Goal: Information Seeking & Learning: Learn about a topic

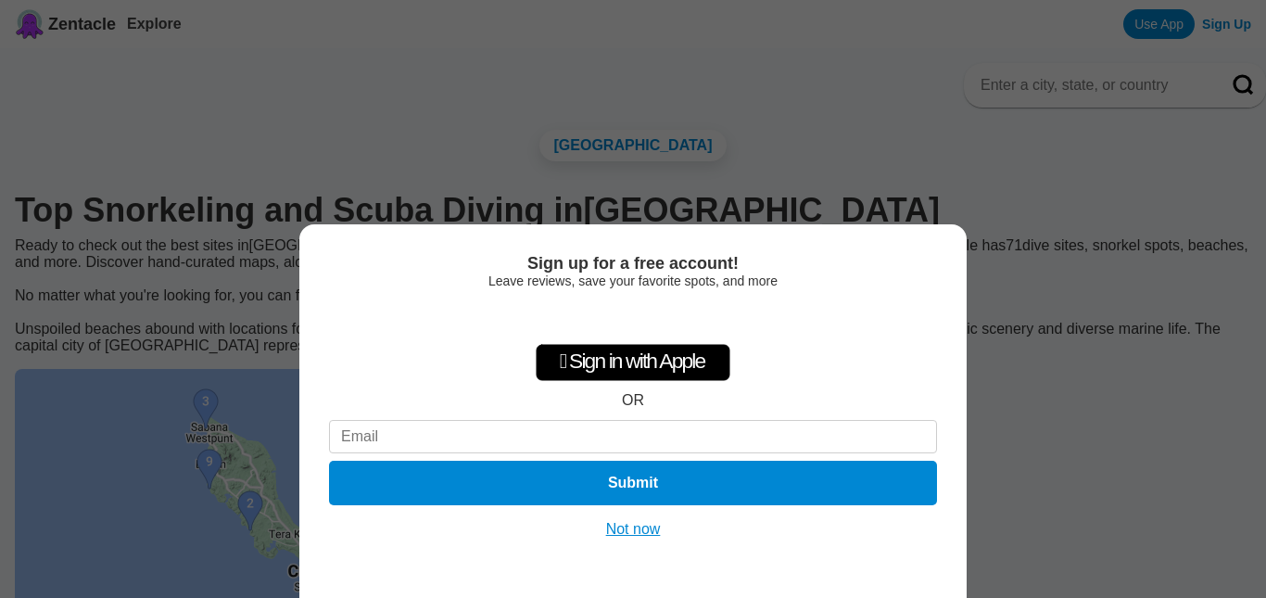
click at [1251, 243] on div "Sign up for a free account! Leave reviews, save your favorite spots, and more …" at bounding box center [633, 299] width 1266 height 598
click at [618, 535] on button "Not now" at bounding box center [634, 529] width 66 height 19
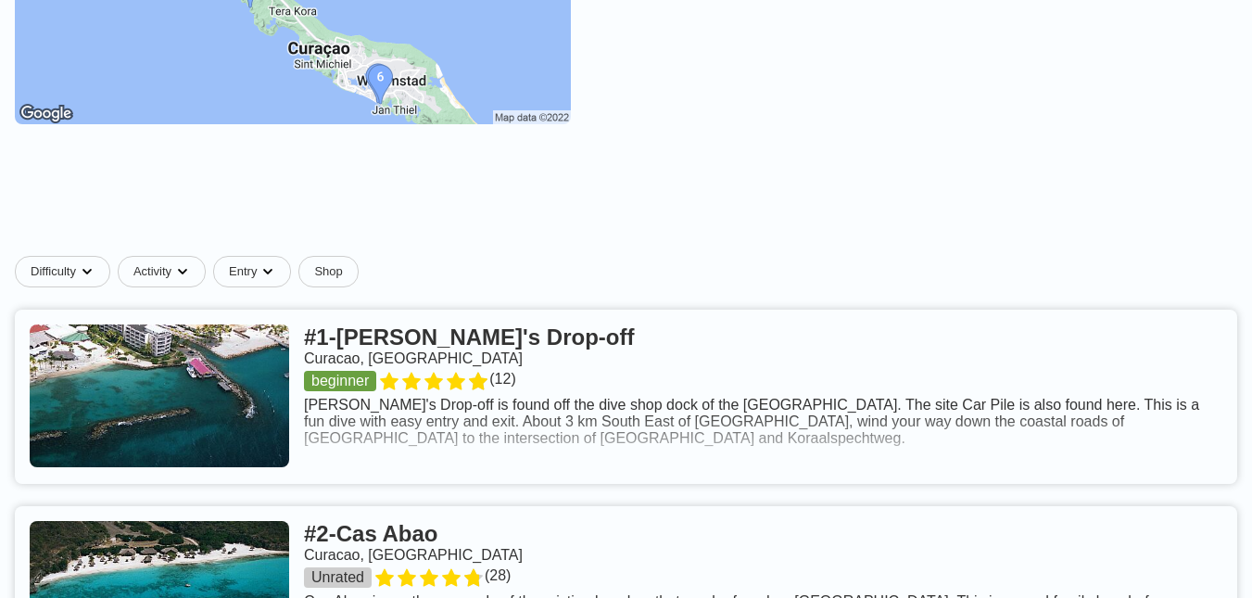
scroll to position [1046, 0]
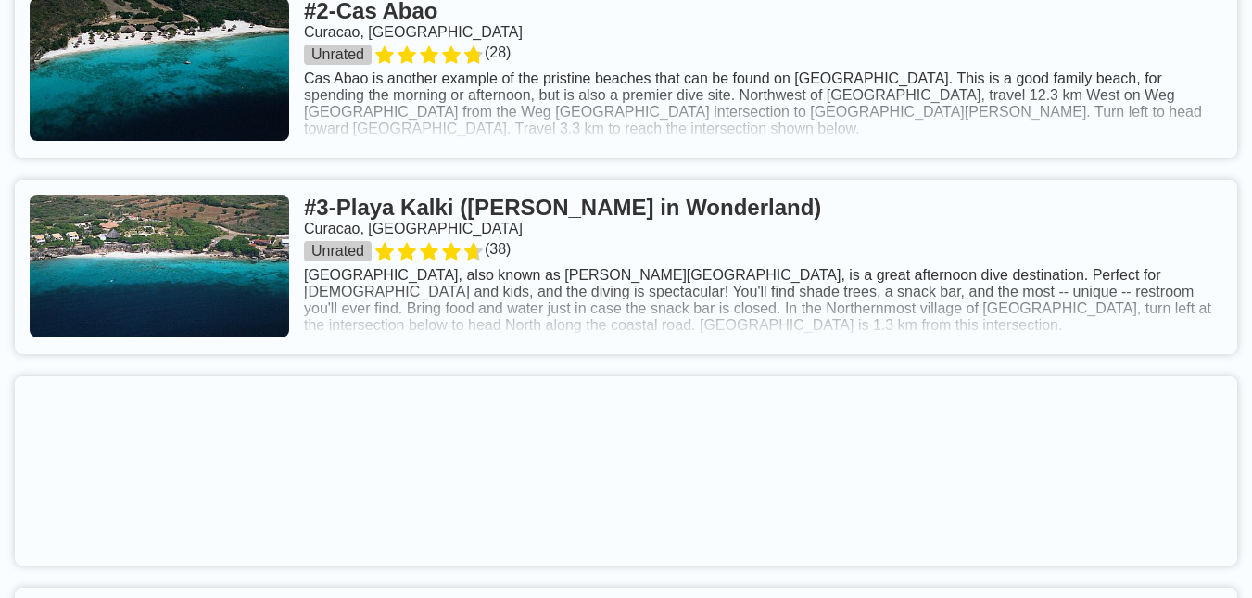
click at [552, 132] on link at bounding box center [626, 70] width 1223 height 174
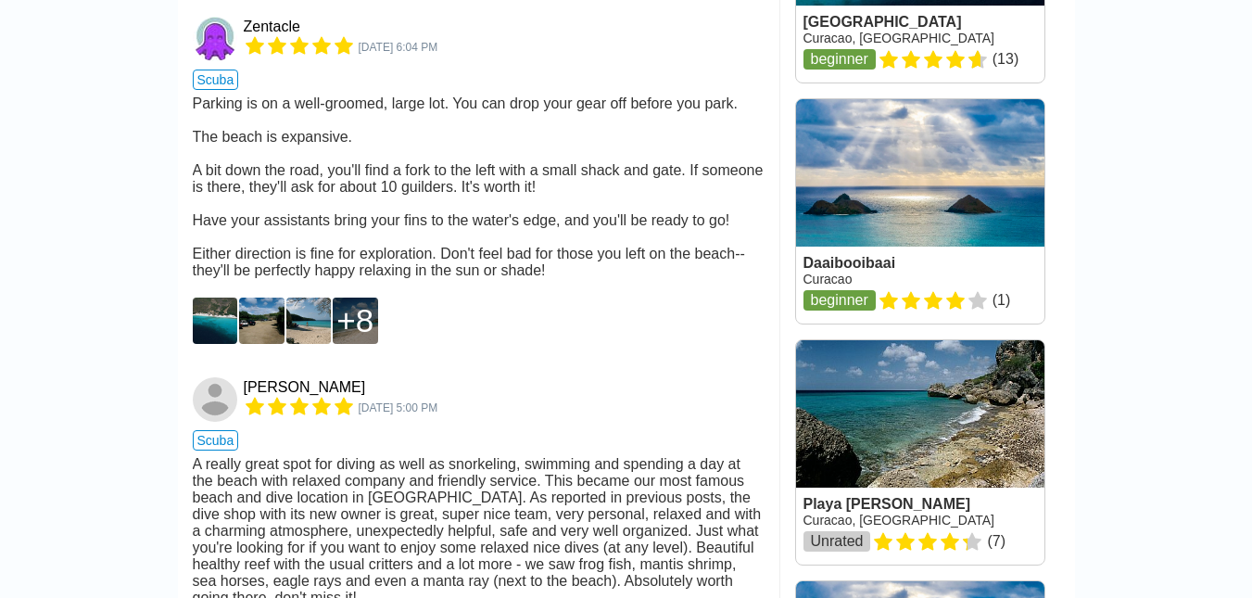
scroll to position [2091, 0]
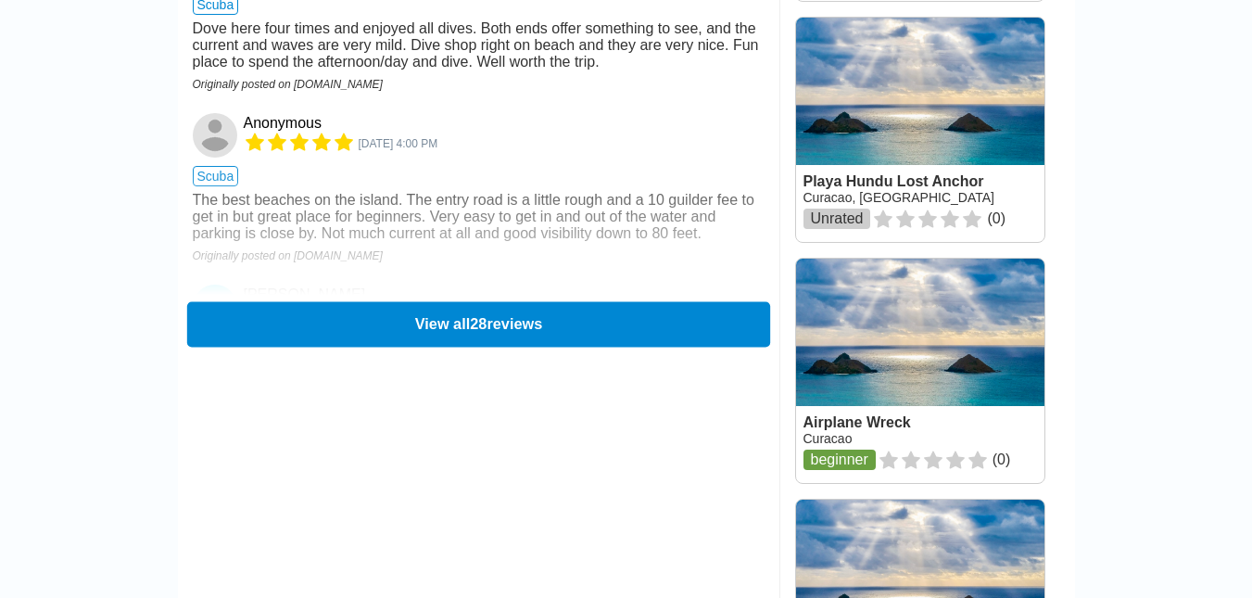
click at [440, 347] on button "View all 28 reviews" at bounding box center [477, 323] width 583 height 45
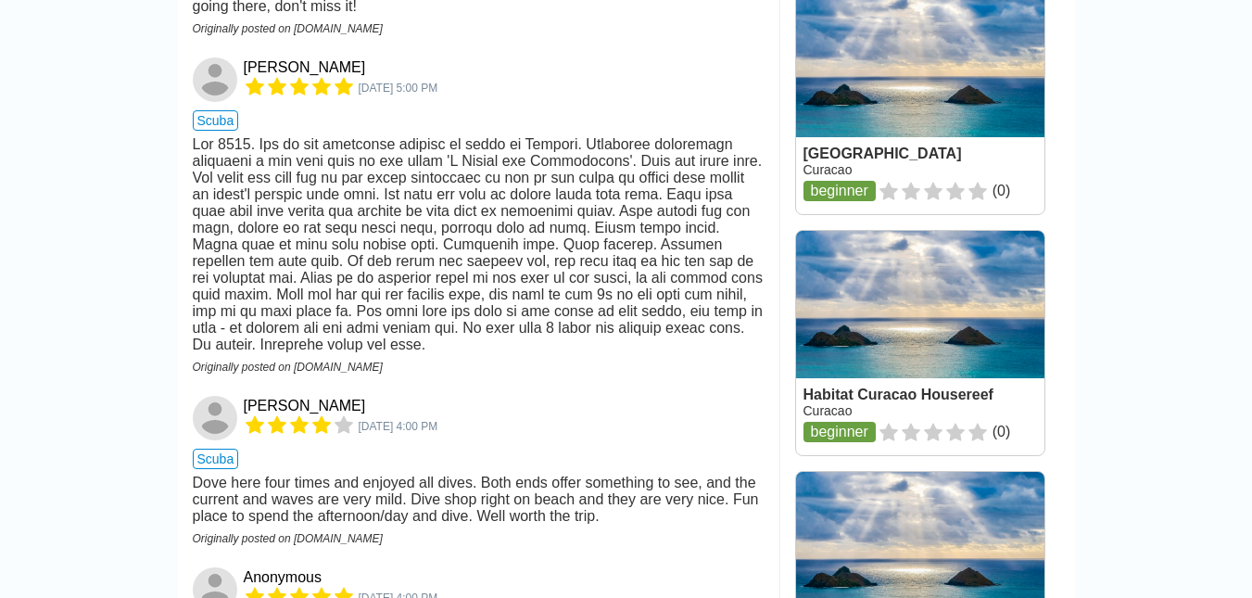
scroll to position [70, 0]
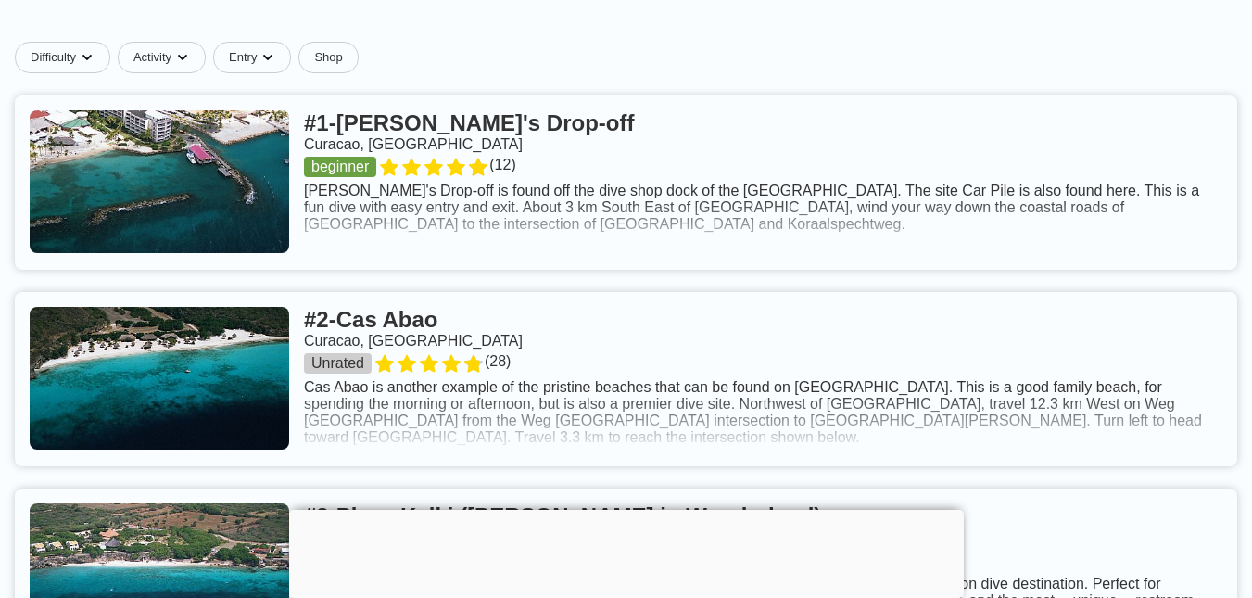
scroll to position [1260, 0]
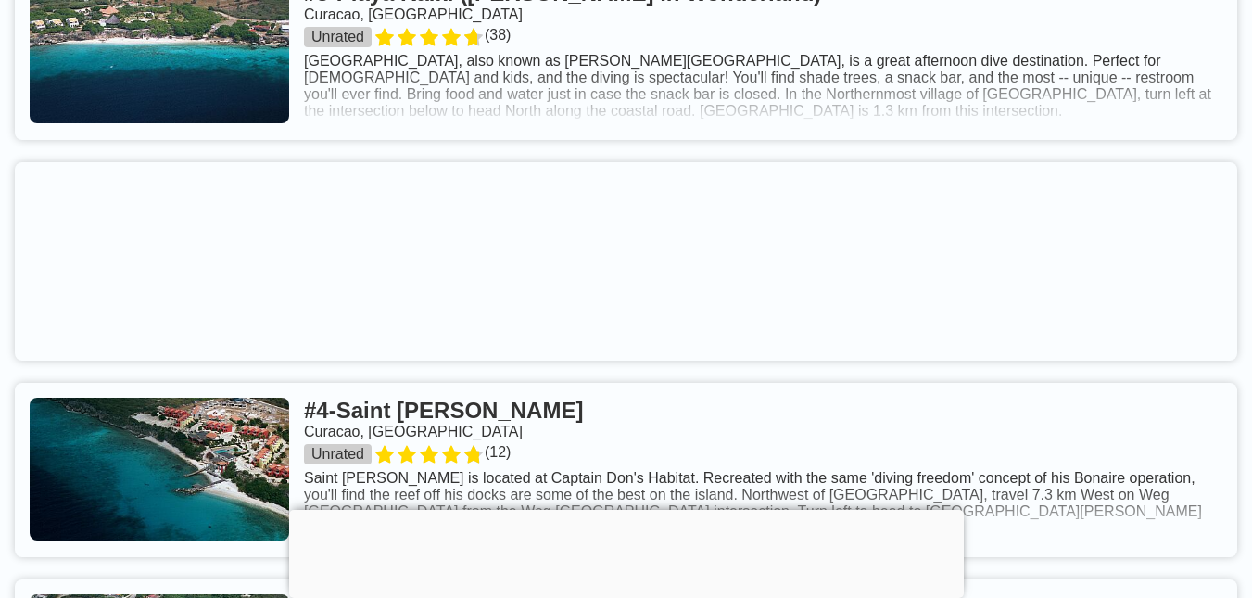
click at [408, 38] on link at bounding box center [626, 53] width 1223 height 174
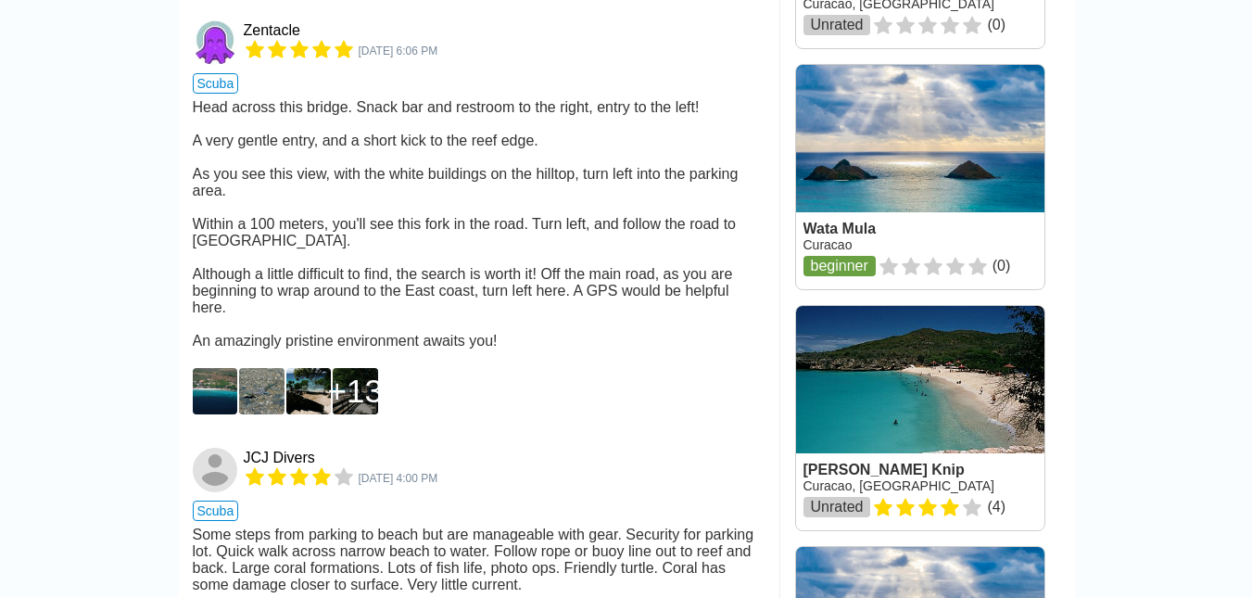
scroll to position [2091, 0]
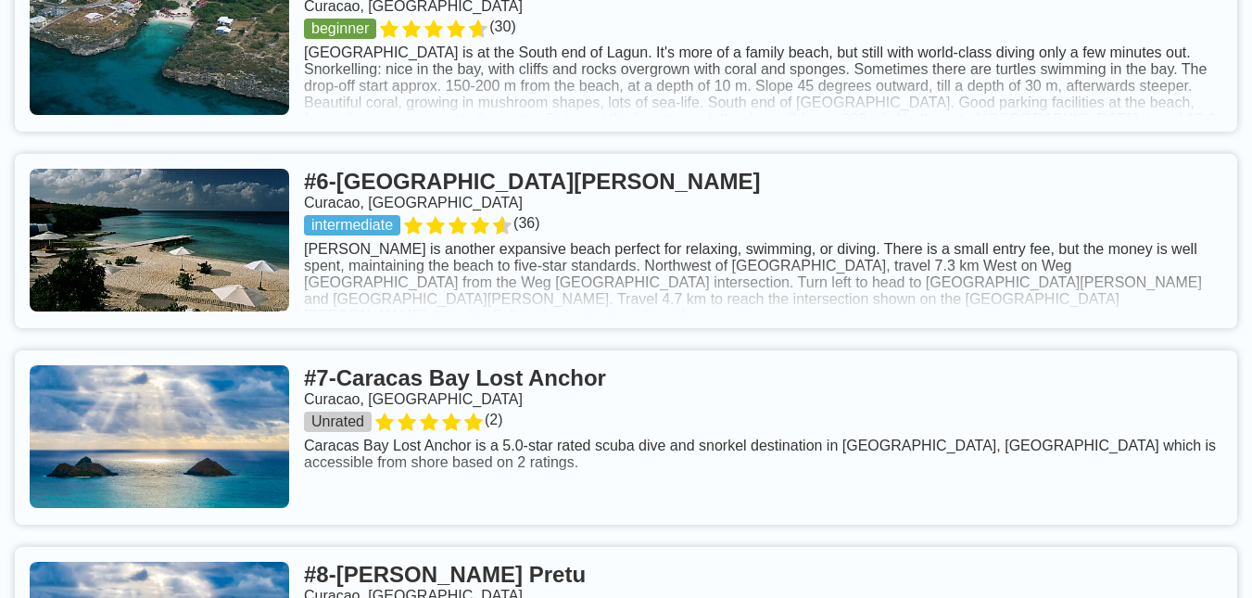
scroll to position [1894, 0]
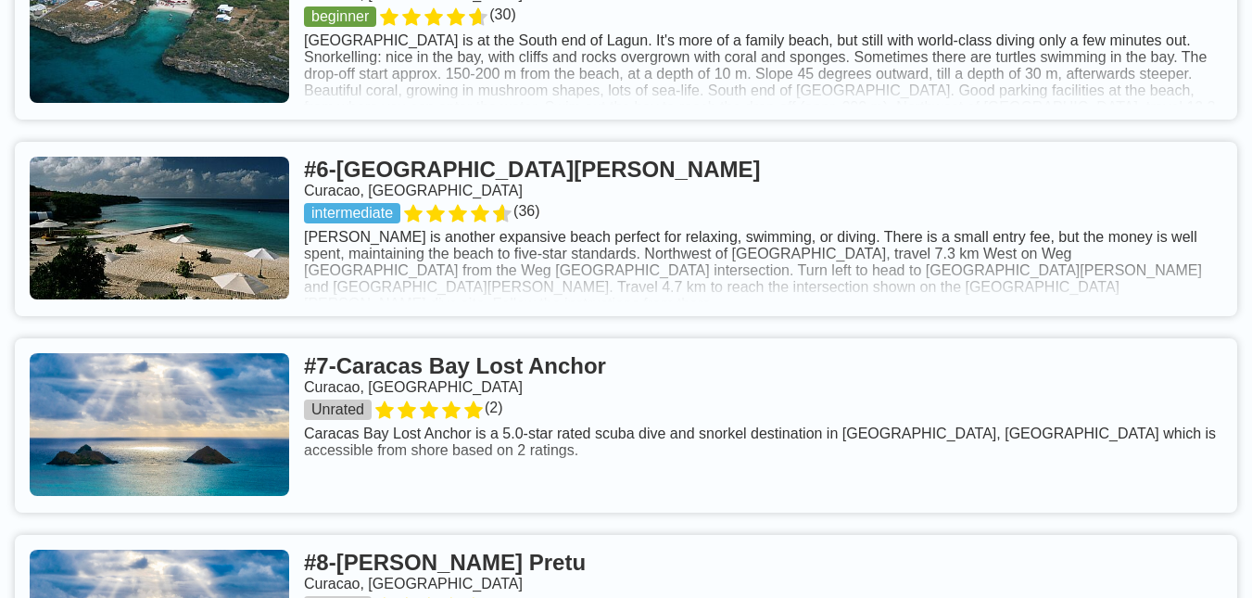
click at [419, 9] on link at bounding box center [626, 32] width 1223 height 174
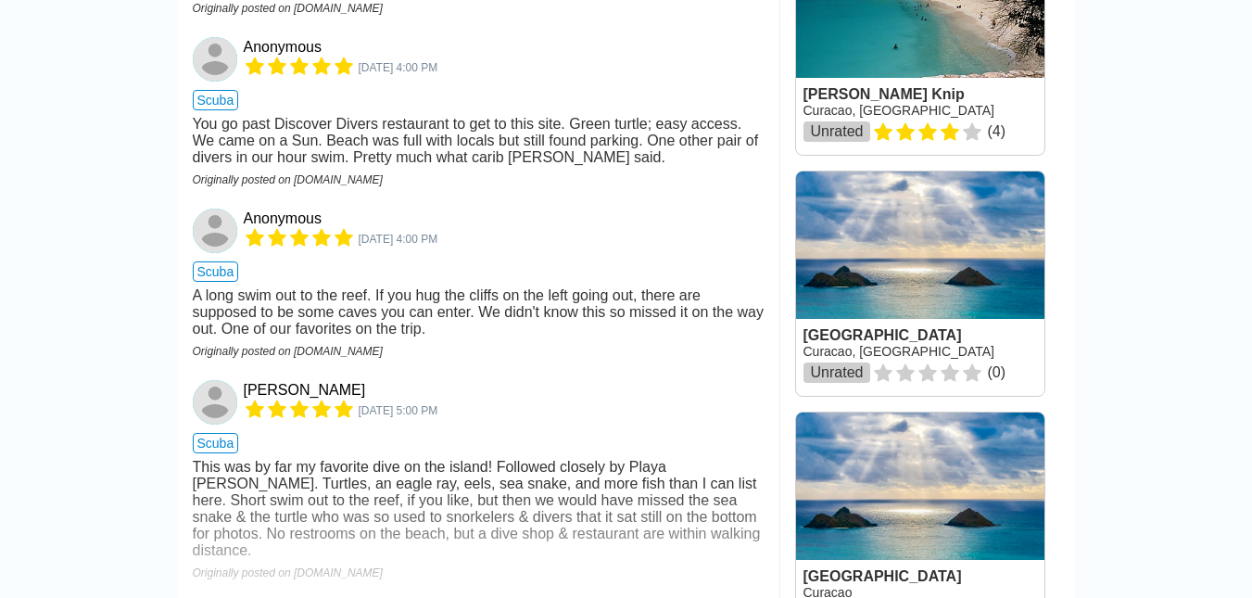
scroll to position [2468, 0]
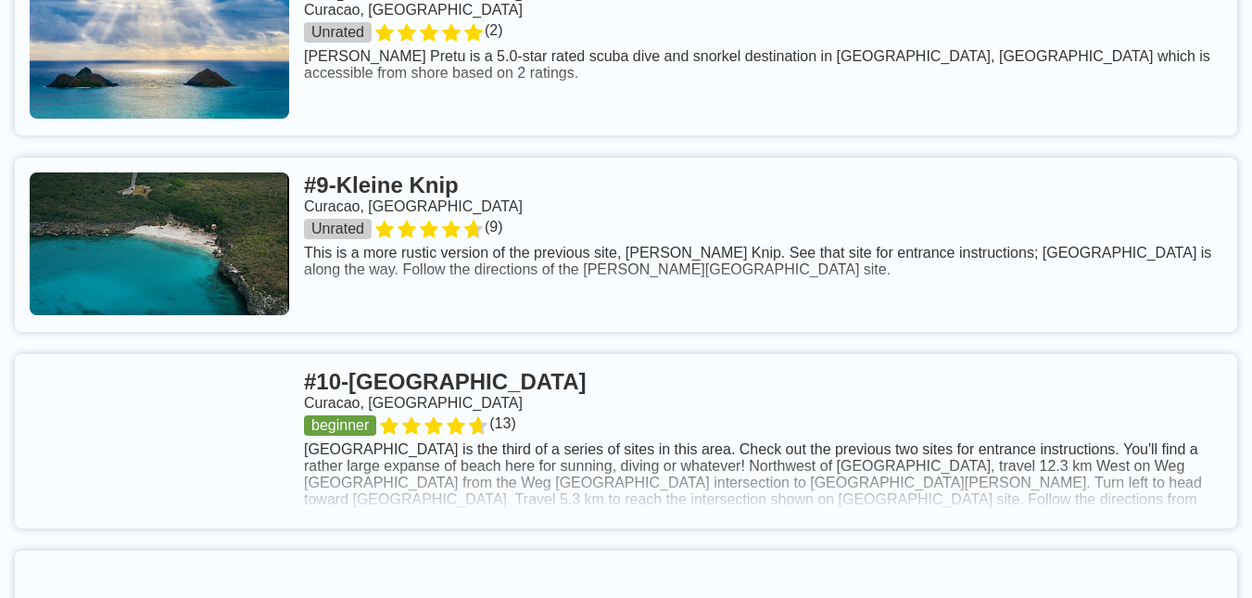
scroll to position [1894, 0]
